Goal: Task Accomplishment & Management: Manage account settings

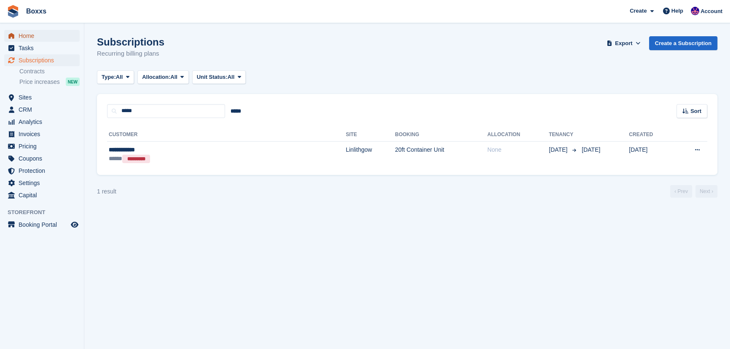
click at [29, 36] on span "Home" at bounding box center [44, 36] width 51 height 12
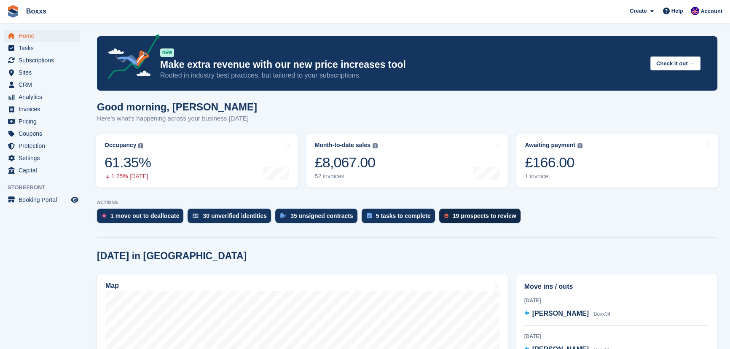
click at [468, 213] on div "19 prospects to review" at bounding box center [485, 215] width 64 height 7
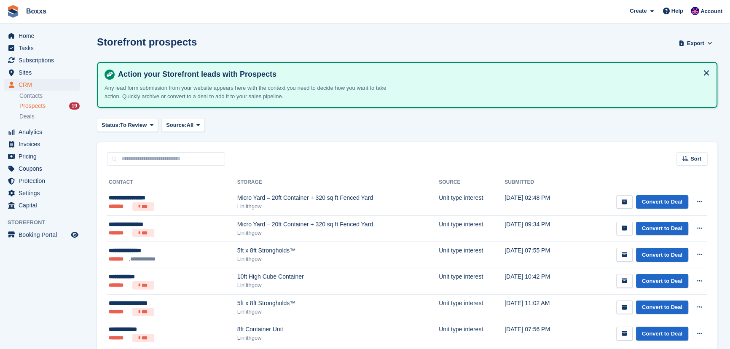
click at [387, 126] on div "Status: To Review All Archived To Review Source: All All Incomplete booking Pri…" at bounding box center [407, 125] width 620 height 14
click at [361, 124] on div "Status: To Review All Archived To Review Source: All All Incomplete booking Pri…" at bounding box center [407, 125] width 620 height 14
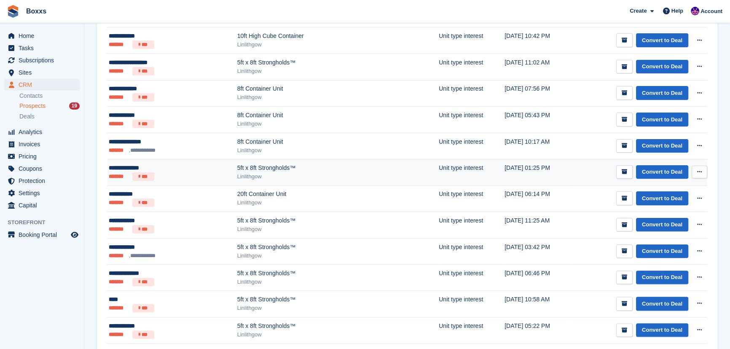
scroll to position [306, 0]
